Goal: Task Accomplishment & Management: Complete application form

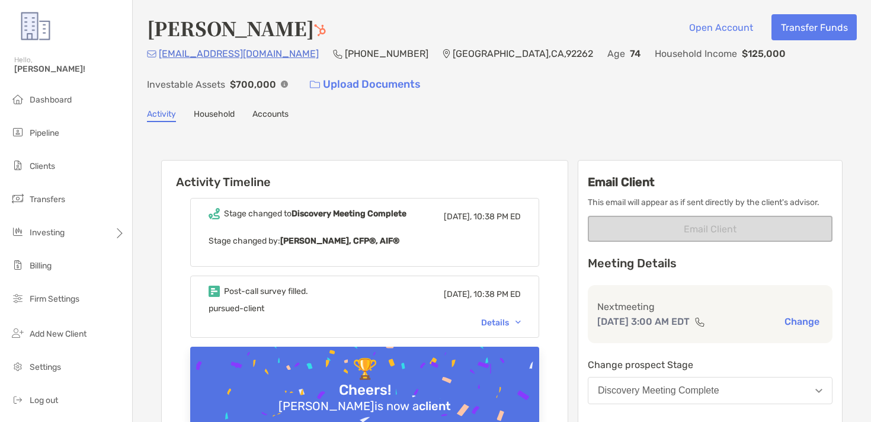
click at [314, 31] on img at bounding box center [320, 30] width 12 height 12
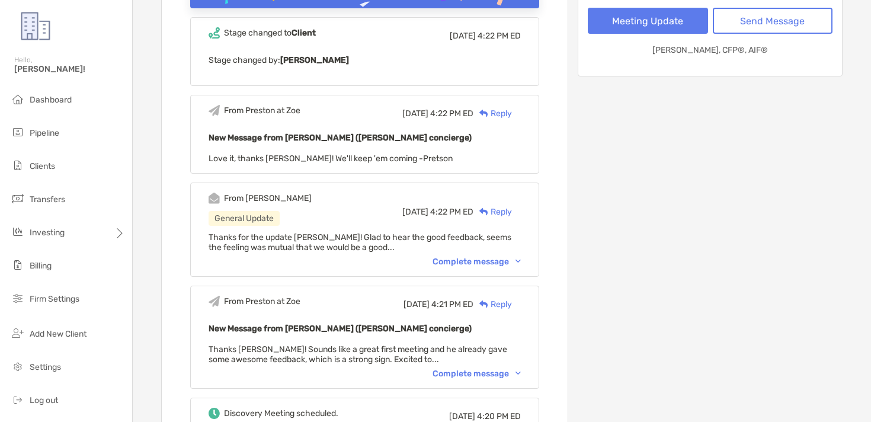
scroll to position [418, 0]
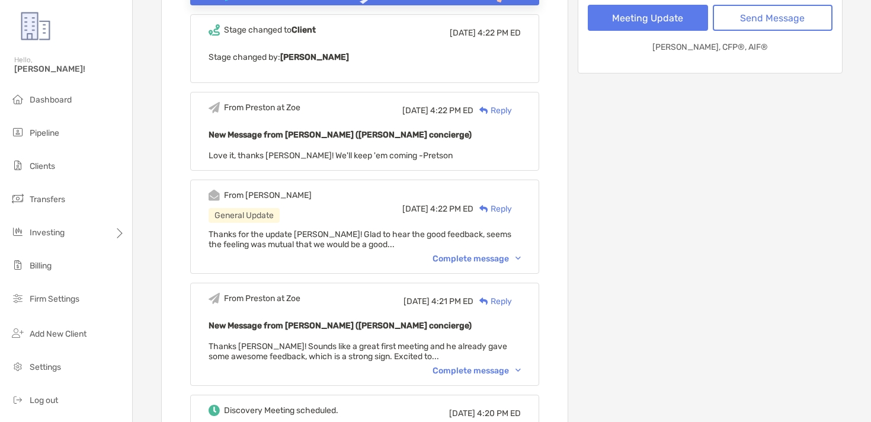
click at [486, 254] on div "Complete message" at bounding box center [476, 258] width 88 height 10
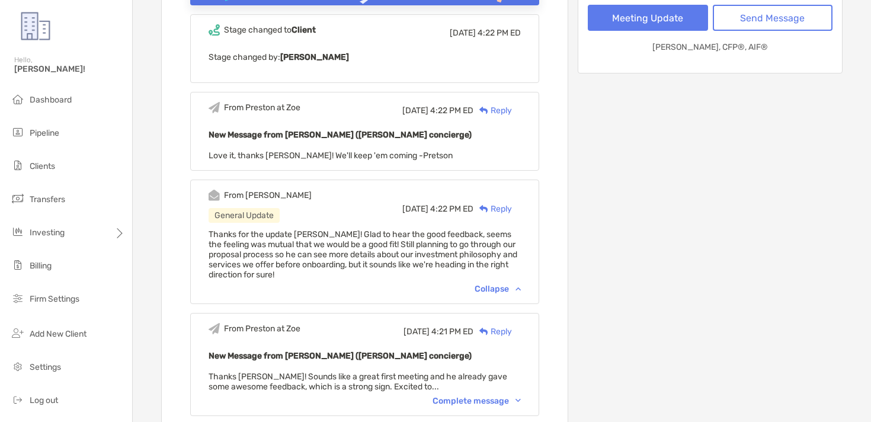
scroll to position [685, 0]
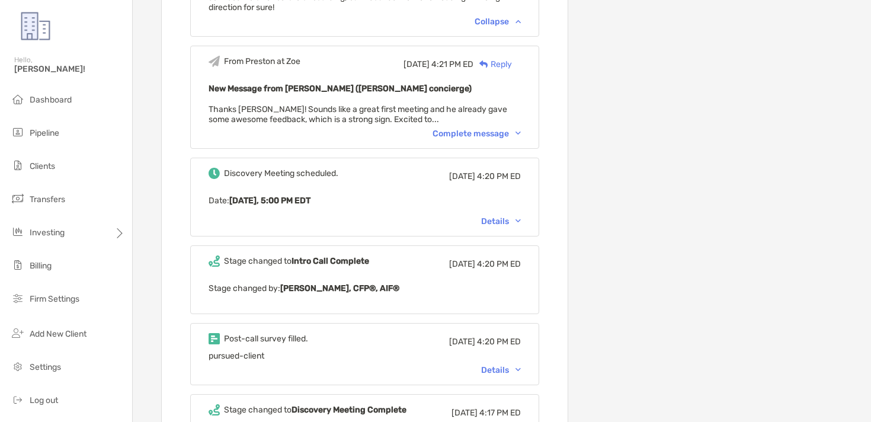
click at [495, 356] on div "Post-call survey filled. Fri, Sep 19 4:20 PM ED pursued-client Details" at bounding box center [364, 354] width 349 height 62
click at [492, 365] on div "Details" at bounding box center [501, 370] width 40 height 10
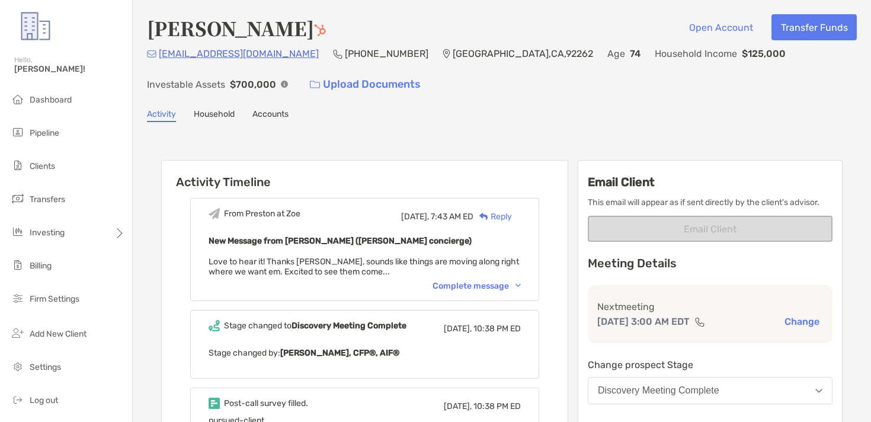
scroll to position [60, 0]
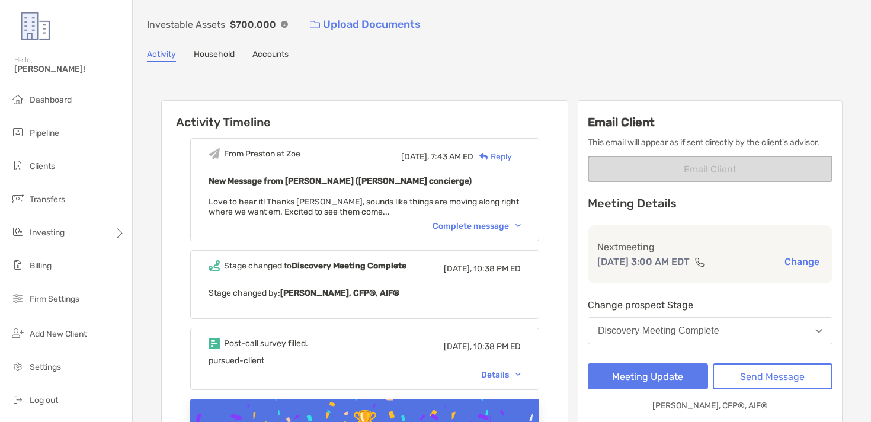
click at [662, 327] on div "Discovery Meeting Complete" at bounding box center [658, 330] width 121 height 11
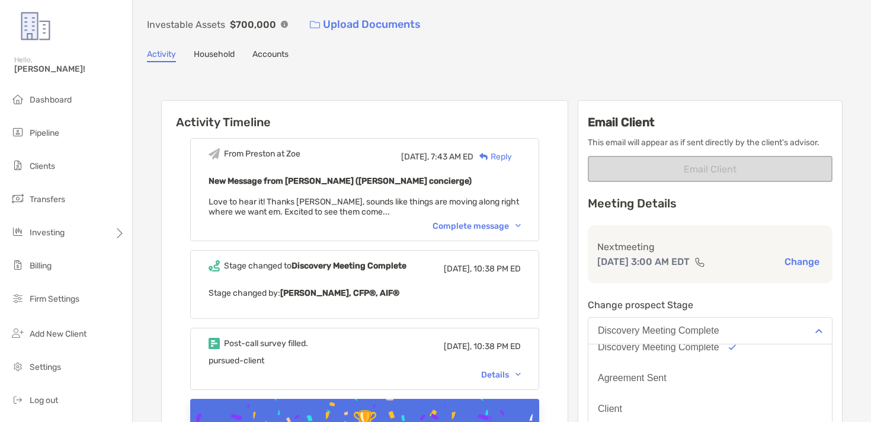
scroll to position [92, 0]
click at [644, 386] on button "Client" at bounding box center [709, 390] width 243 height 31
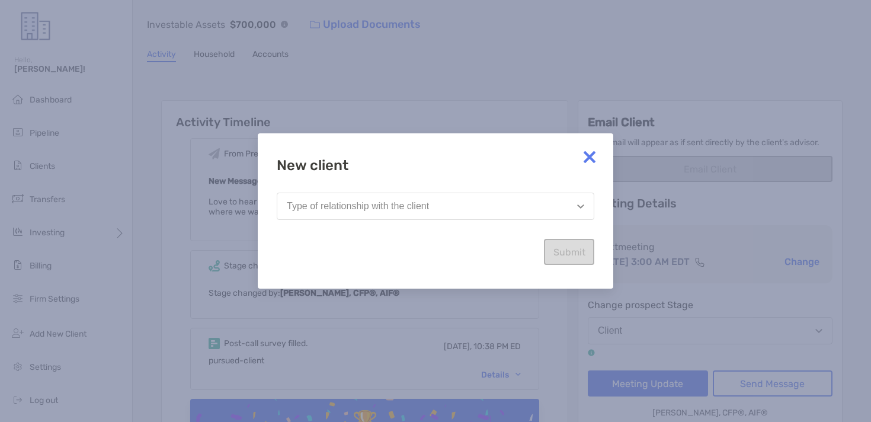
click at [506, 207] on button "Type of relationship with the client" at bounding box center [435, 205] width 317 height 27
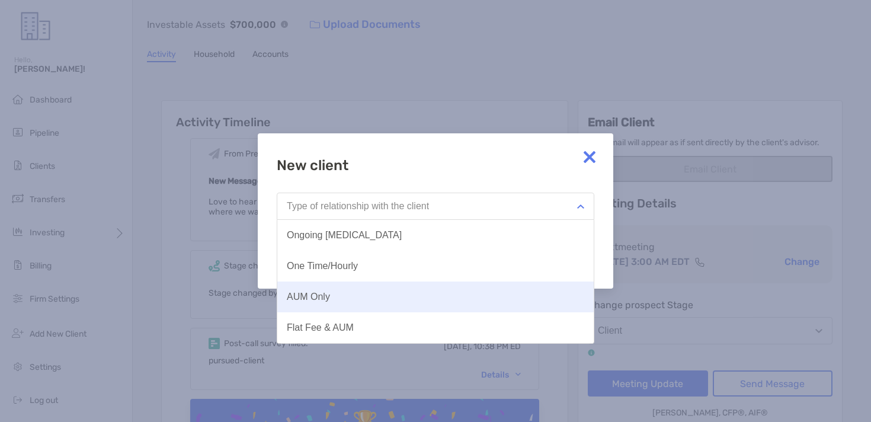
click at [384, 295] on button "AUM Only" at bounding box center [435, 296] width 316 height 31
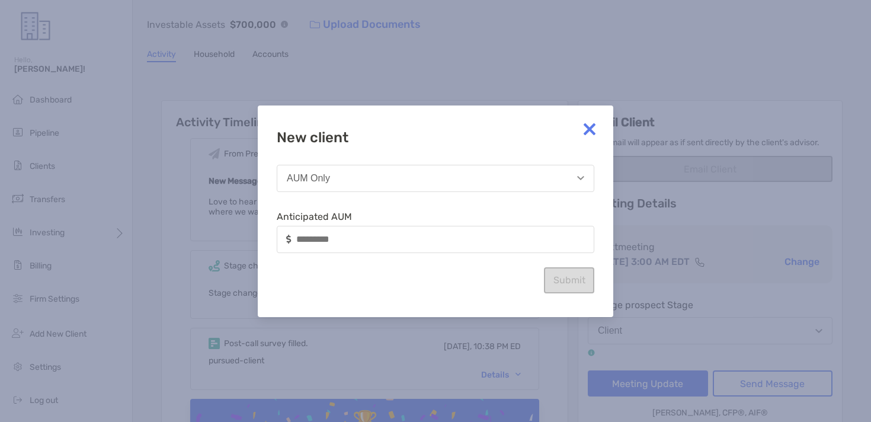
click at [377, 231] on div at bounding box center [435, 239] width 317 height 27
click at [364, 248] on div at bounding box center [435, 239] width 317 height 27
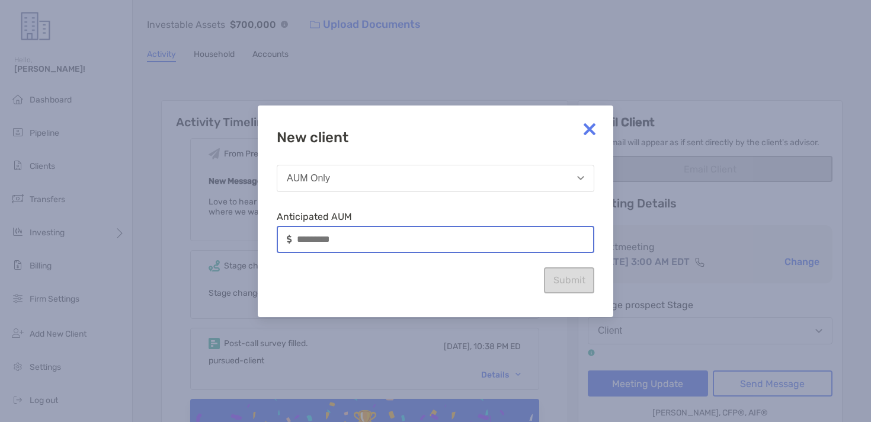
click at [357, 241] on input at bounding box center [445, 239] width 296 height 10
type input "*******"
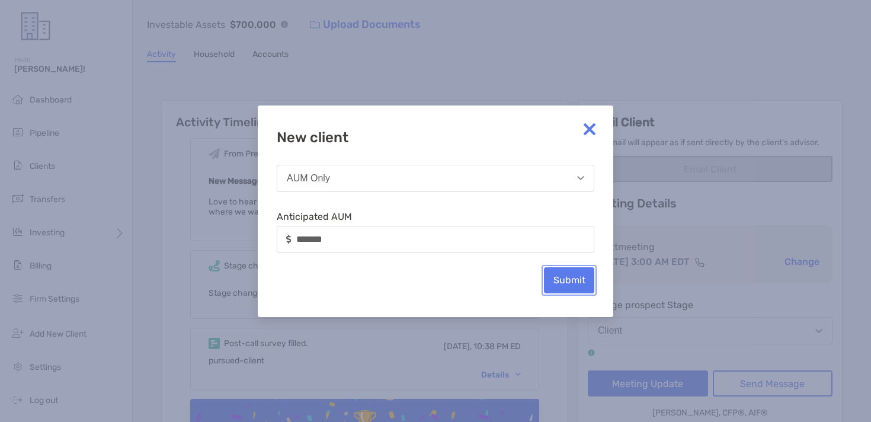
click at [551, 267] on button "Submit" at bounding box center [569, 280] width 50 height 26
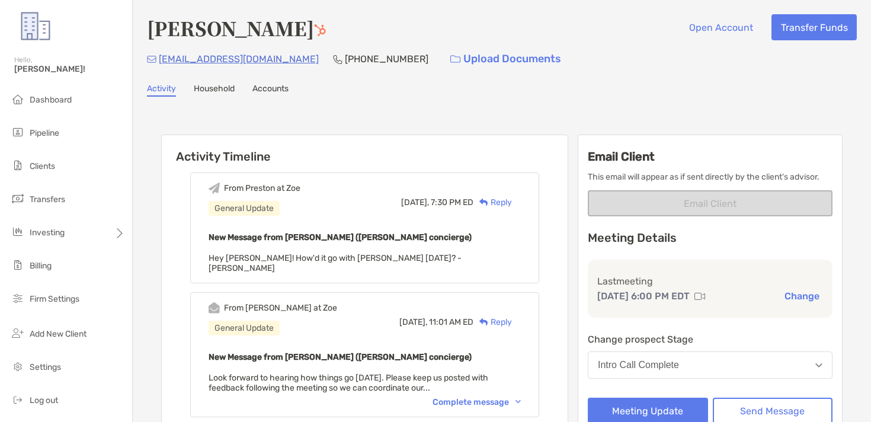
click at [384, 186] on div "From Preston at Zoe General Update Today, 7:30 PM ED Reply" at bounding box center [364, 201] width 312 height 39
